Goal: Transaction & Acquisition: Subscribe to service/newsletter

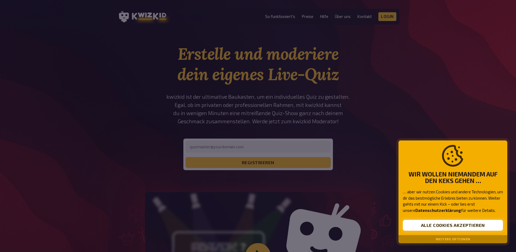
click at [448, 223] on button "Alle Cookies akzeptieren" at bounding box center [453, 224] width 100 height 11
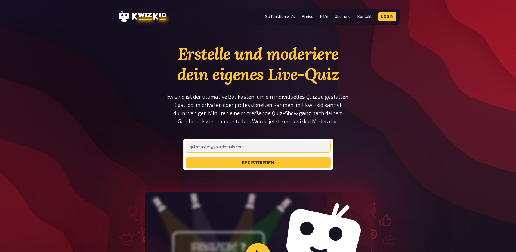
click at [220, 149] on input "email" at bounding box center [258, 146] width 145 height 12
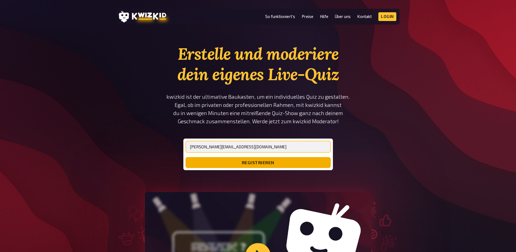
type input "[PERSON_NAME][EMAIL_ADDRESS][DOMAIN_NAME]"
click at [247, 164] on button "registrieren" at bounding box center [258, 162] width 145 height 11
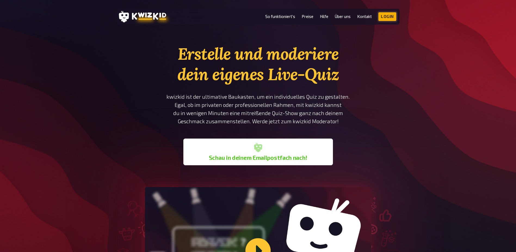
click at [384, 16] on link "Login" at bounding box center [388, 16] width 18 height 9
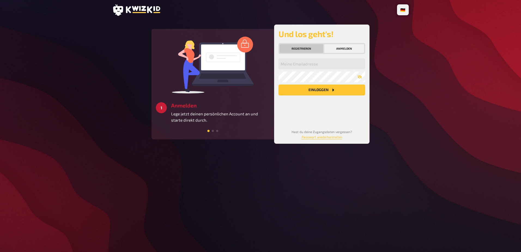
click at [297, 46] on button "Registrieren" at bounding box center [301, 48] width 44 height 9
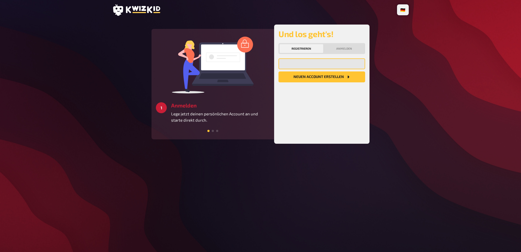
click at [304, 66] on input "email" at bounding box center [321, 63] width 87 height 11
type input "[PERSON_NAME][EMAIL_ADDRESS][DOMAIN_NAME]"
click at [309, 77] on button "Neuen Account Erstellen" at bounding box center [321, 76] width 87 height 11
